Goal: Communication & Community: Participate in discussion

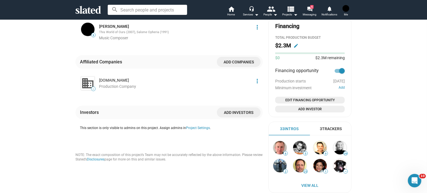
scroll to position [308, 0]
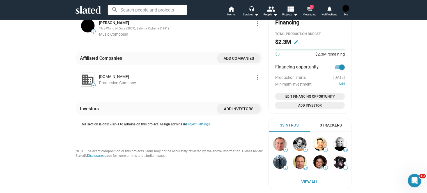
click at [308, 8] on mat-icon "forum" at bounding box center [309, 8] width 5 height 5
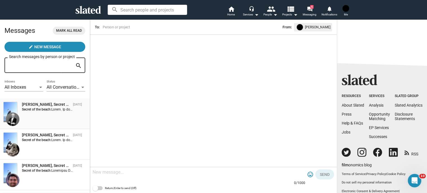
click at [36, 107] on div "[PERSON_NAME], Secret of the beach" at bounding box center [46, 104] width 49 height 5
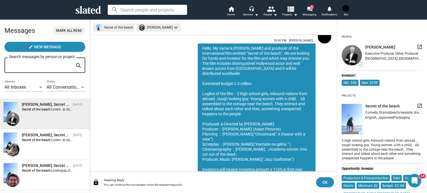
scroll to position [33, 0]
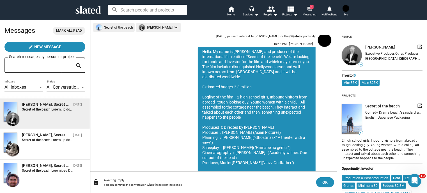
click at [308, 9] on mat-icon "forum" at bounding box center [309, 8] width 5 height 5
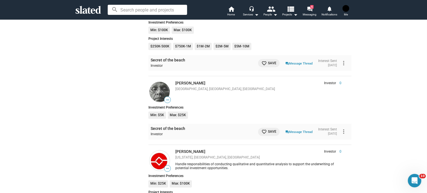
scroll to position [1513, 0]
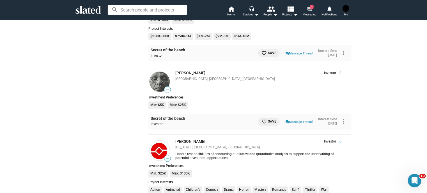
click at [309, 8] on mat-icon "forum" at bounding box center [309, 8] width 5 height 5
